Goal: Task Accomplishment & Management: Manage account settings

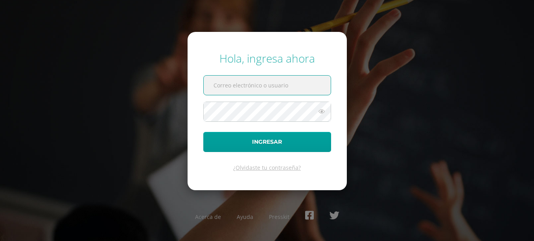
click at [295, 90] on input "text" at bounding box center [267, 84] width 127 height 19
click at [293, 51] on div "Hola, ingresa ahora" at bounding box center [267, 58] width 128 height 15
click at [300, 77] on input "text" at bounding box center [267, 84] width 127 height 19
type input "[EMAIL_ADDRESS][DOMAIN_NAME]"
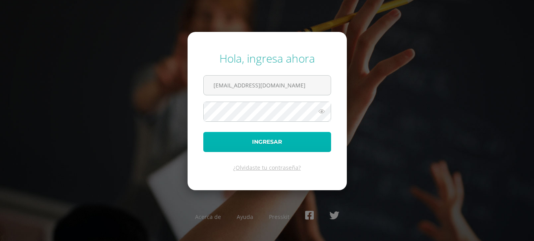
click at [250, 145] on button "Ingresar" at bounding box center [267, 142] width 128 height 20
